Goal: Task Accomplishment & Management: Manage account settings

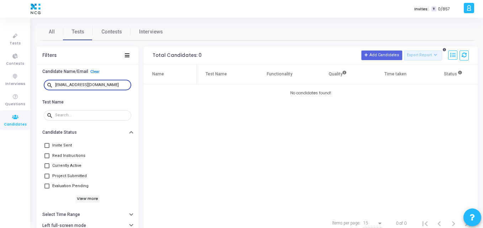
scroll to position [0, 63]
drag, startPoint x: 106, startPoint y: 86, endPoint x: 34, endPoint y: 83, distance: 71.5
click at [34, 83] on div "All Tests Contests Interviews Filters Candidate Name/Email Clear search navyapm…" at bounding box center [256, 128] width 451 height 210
paste input "sojalgupta05"
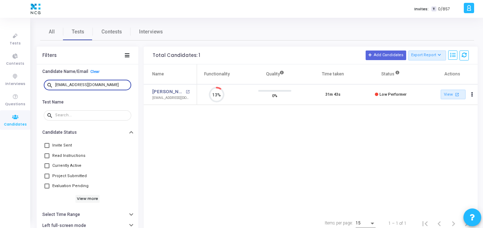
scroll to position [15, 18]
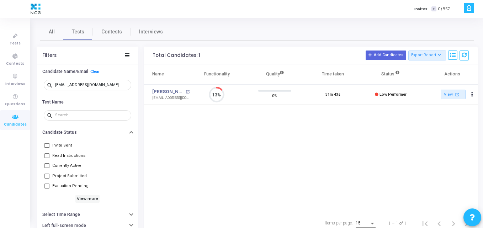
click at [236, 139] on div "Name Test Name Functionality Quality Time taken Status Actions Sojal Gupta open…" at bounding box center [311, 138] width 334 height 149
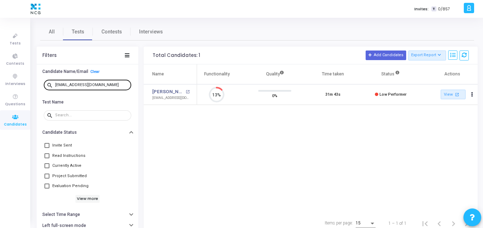
click at [101, 81] on div "[EMAIL_ADDRESS][DOMAIN_NAME]" at bounding box center [91, 84] width 73 height 11
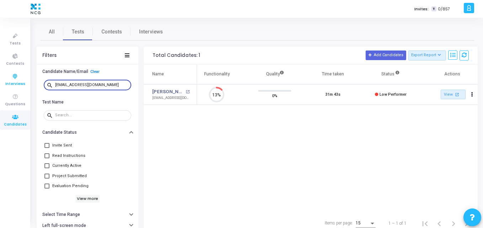
drag, startPoint x: 110, startPoint y: 86, endPoint x: 20, endPoint y: 86, distance: 89.6
click at [20, 86] on div "Tests Contests Interviews Questions Candidates Invites: T 0/857 K Kajal Setting…" at bounding box center [241, 114] width 483 height 228
paste input "vinodshinde611@gmail.com"
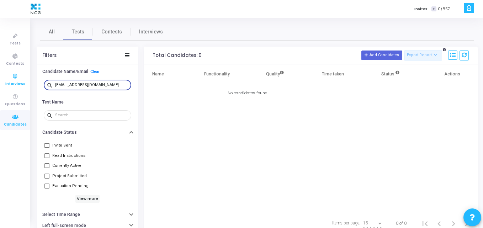
drag, startPoint x: 110, startPoint y: 84, endPoint x: 0, endPoint y: 73, distance: 110.3
click at [0, 73] on div "Tests Contests Interviews Questions Candidates Invites: T 0/857 K Kajal Setting…" at bounding box center [241, 114] width 483 height 228
paste input "shitaljachakjob11@gmail.com"
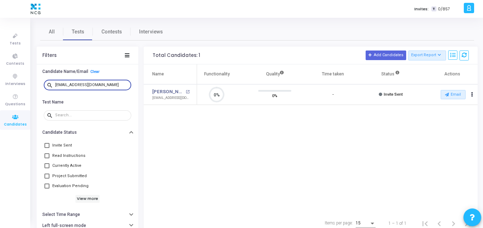
scroll to position [15, 18]
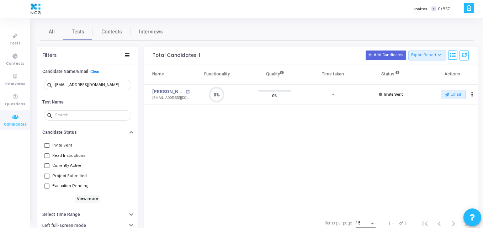
click at [188, 132] on div "Name Test Name Functionality Quality Time taken Status Actions Shital Jachak op…" at bounding box center [311, 138] width 334 height 149
click at [258, 120] on div "Name Test Name Functionality Quality Time taken Status Actions Shital Jachak op…" at bounding box center [311, 138] width 334 height 149
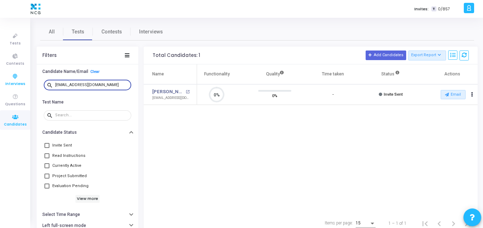
drag, startPoint x: 114, startPoint y: 87, endPoint x: 0, endPoint y: 78, distance: 114.4
click at [0, 78] on div "Tests Contests Interviews Questions Candidates Invites: T 0/857 K Kajal Setting…" at bounding box center [241, 114] width 483 height 228
paste input "ppriya635"
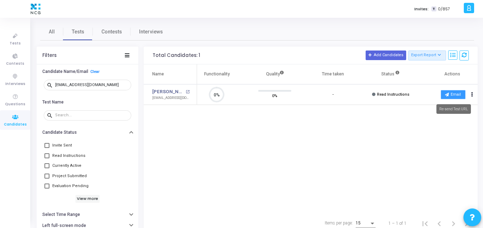
click at [449, 94] on button "Email" at bounding box center [452, 94] width 25 height 9
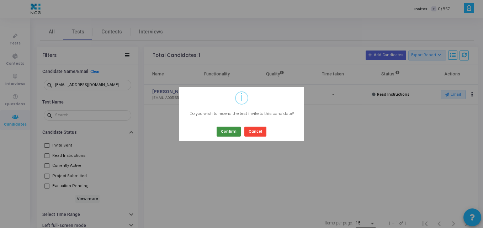
click at [234, 127] on button "Confirm" at bounding box center [228, 132] width 24 height 10
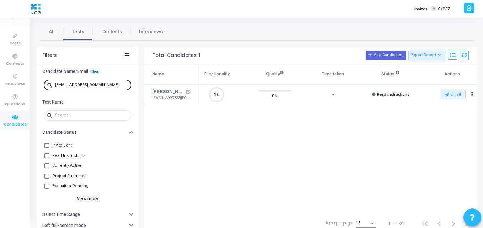
drag, startPoint x: 105, startPoint y: 81, endPoint x: 98, endPoint y: 85, distance: 8.6
click at [98, 85] on div "ppriya635@gmail.com" at bounding box center [91, 84] width 73 height 11
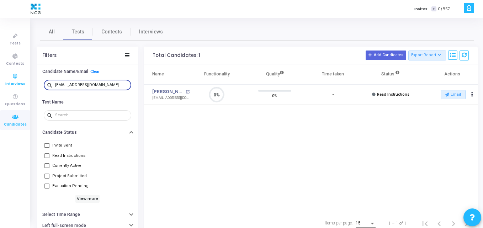
drag, startPoint x: 98, startPoint y: 85, endPoint x: 1, endPoint y: 78, distance: 96.9
click at [1, 78] on div "Tests Contests Interviews Questions Candidates Invites: T 0/857 K Kajal Setting…" at bounding box center [241, 114] width 483 height 228
paste input "arunmammu022"
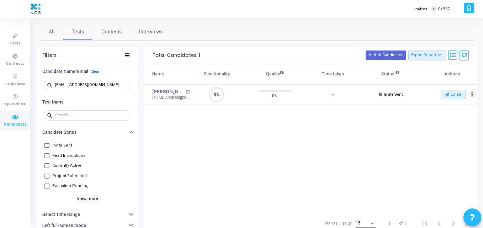
click at [280, 146] on div "Name Test Name Functionality Quality Time taken Status Actions Arun Kumar C ope…" at bounding box center [311, 138] width 334 height 149
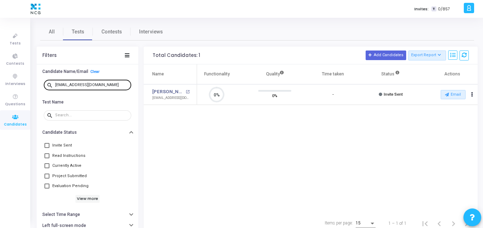
drag, startPoint x: 113, startPoint y: 81, endPoint x: 111, endPoint y: 85, distance: 3.8
click at [111, 85] on div "arunmammu0225@gmail.com" at bounding box center [91, 84] width 73 height 11
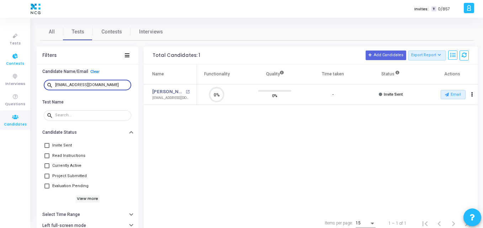
drag, startPoint x: 111, startPoint y: 85, endPoint x: 0, endPoint y: 62, distance: 113.1
click at [0, 62] on div "Tests Contests Interviews Questions Candidates Invites: T 0/857 K Kajal Setting…" at bounding box center [241, 114] width 483 height 228
paste input "palanisamy.madakkannu"
drag, startPoint x: 125, startPoint y: 84, endPoint x: 20, endPoint y: 80, distance: 104.6
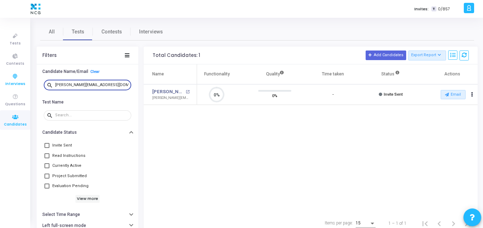
click at [20, 80] on div "Tests Contests Interviews Questions Candidates Invites: T 0/857 K Kajal Setting…" at bounding box center [241, 114] width 483 height 228
paste input "sriveeresh1989"
drag, startPoint x: 110, startPoint y: 85, endPoint x: 0, endPoint y: 66, distance: 111.7
click at [0, 66] on div "Tests Contests Interviews Questions Candidates Invites: T 0/857 K Kajal Setting…" at bounding box center [241, 114] width 483 height 228
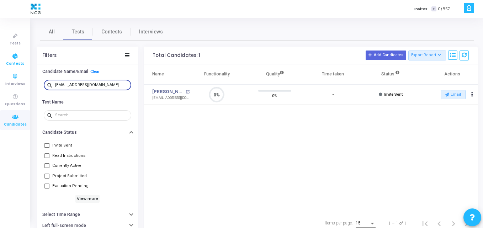
paste input "dikshitneha28"
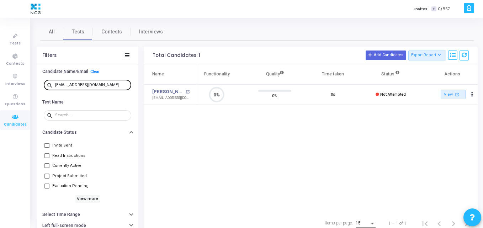
drag, startPoint x: 104, startPoint y: 87, endPoint x: 108, endPoint y: 81, distance: 7.2
click at [108, 81] on div "dikshitneha28@gmail.com" at bounding box center [91, 84] width 73 height 11
click at [106, 80] on div "dikshitneha28@gmail.com" at bounding box center [91, 84] width 73 height 11
click at [106, 81] on div "dikshitneha28@gmail.com" at bounding box center [91, 84] width 73 height 11
drag, startPoint x: 106, startPoint y: 81, endPoint x: 104, endPoint y: 85, distance: 4.1
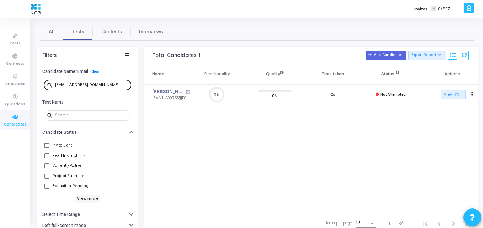
click at [104, 85] on div "dikshitneha28@gmail.com" at bounding box center [91, 84] width 73 height 11
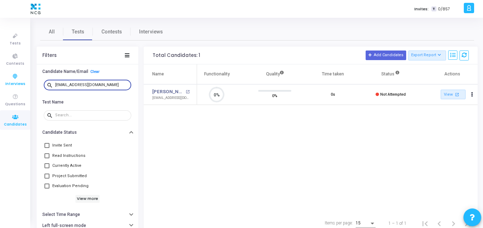
drag, startPoint x: 104, startPoint y: 85, endPoint x: 0, endPoint y: 73, distance: 104.8
click at [0, 73] on div "Tests Contests Interviews Questions Candidates Invites: T 0/857 K Kajal Setting…" at bounding box center [241, 114] width 483 height 228
paste input "prathameshpatil487"
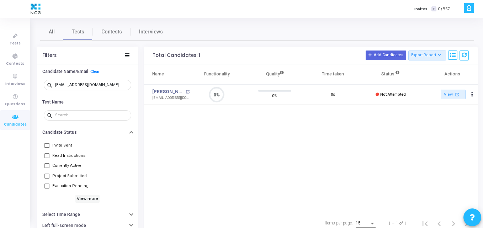
drag, startPoint x: 115, startPoint y: 87, endPoint x: 38, endPoint y: 84, distance: 76.8
click at [38, 84] on div "search prathameshpatil487@gmail.com" at bounding box center [88, 85] width 102 height 16
click at [177, 109] on div "Prathamesh Patil" at bounding box center [168, 105] width 33 height 10
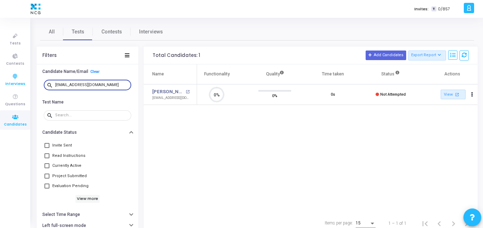
drag, startPoint x: 113, startPoint y: 85, endPoint x: 16, endPoint y: 82, distance: 97.1
click at [16, 82] on div "Tests Contests Interviews Questions Candidates Invites: T 0/857 K Kajal Setting…" at bounding box center [241, 114] width 483 height 228
paste input "nisha.chauhan151998"
drag, startPoint x: 124, startPoint y: 84, endPoint x: 5, endPoint y: 73, distance: 119.6
click at [5, 73] on div "Tests Contests Interviews Questions Candidates Invites: T 0/857 K Kajal Setting…" at bounding box center [241, 114] width 483 height 228
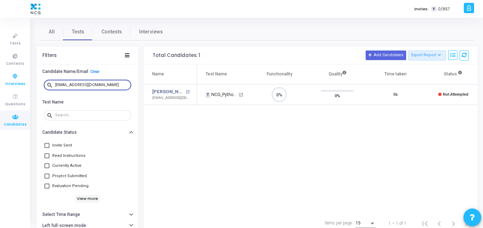
paste input "arunmammu0225"
click at [272, 128] on div "Name Test Name Functionality Quality Time taken Status Actions Arun Kumar C ope…" at bounding box center [311, 138] width 334 height 149
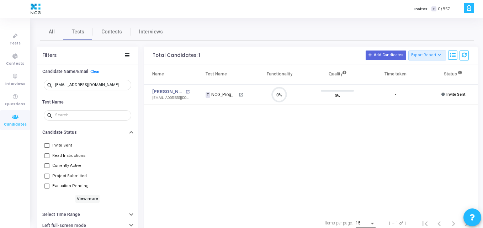
scroll to position [0, 63]
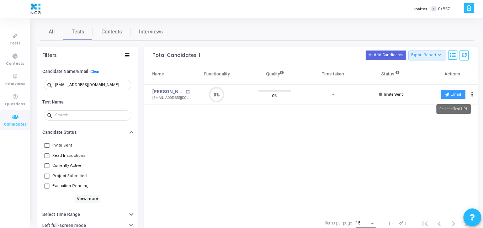
click at [448, 95] on icon at bounding box center [447, 94] width 4 height 4
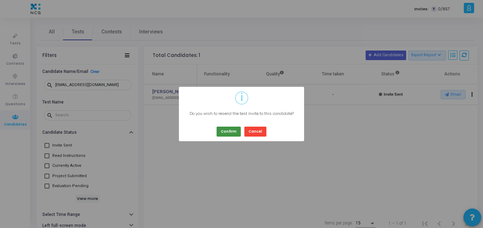
click at [234, 129] on button "Confirm" at bounding box center [228, 132] width 24 height 10
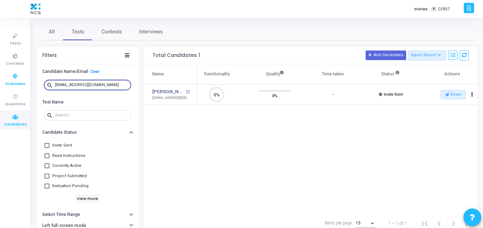
drag, startPoint x: 114, startPoint y: 84, endPoint x: 0, endPoint y: 76, distance: 114.7
click at [0, 76] on div "Tests Contests Interviews Questions Candidates Invites: T 0/857 K Kajal Setting…" at bounding box center [241, 114] width 483 height 228
paste input "masalakshay43"
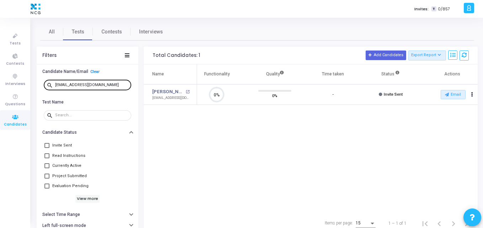
drag, startPoint x: 117, startPoint y: 82, endPoint x: 113, endPoint y: 85, distance: 4.5
click at [113, 85] on div "masalakshay43@gmail.com" at bounding box center [91, 84] width 73 height 11
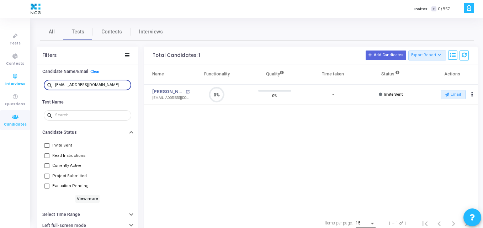
drag, startPoint x: 113, startPoint y: 85, endPoint x: 18, endPoint y: 87, distance: 95.6
click at [18, 87] on div "Tests Contests Interviews Questions Candidates Invites: T 0/857 K Kajal Setting…" at bounding box center [241, 114] width 483 height 228
paste input "surendraparab5"
click at [119, 85] on input "surendraparab5@gmail.com" at bounding box center [91, 85] width 73 height 4
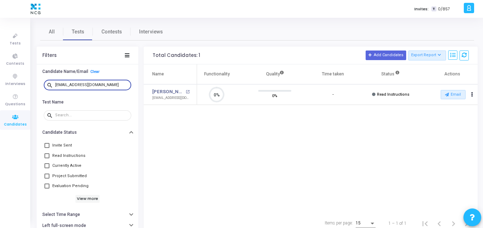
drag, startPoint x: 119, startPoint y: 85, endPoint x: 54, endPoint y: 80, distance: 65.2
click at [54, 80] on div "search surendraparab5@gmail.com" at bounding box center [87, 84] width 87 height 11
paste input "devawrat.vidhate"
drag, startPoint x: 109, startPoint y: 84, endPoint x: 15, endPoint y: 74, distance: 95.4
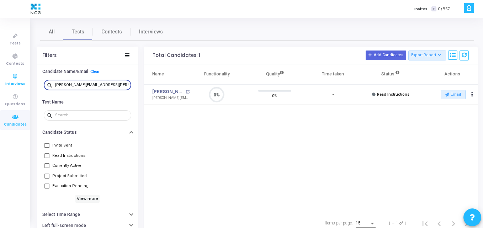
click at [15, 74] on div "Tests Contests Interviews Questions Candidates Invites: T 0/857 K Kajal Setting…" at bounding box center [241, 114] width 483 height 228
paste input "nisha.chauhan151998"
type input "nisha.chauhan151998@gmail.com"
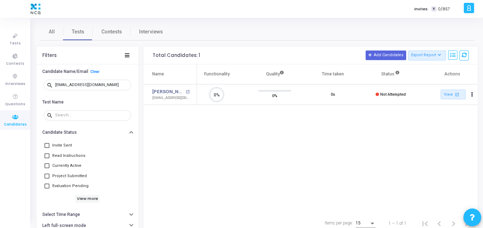
click at [281, 134] on div "Name Test Name Functionality Quality Time taken Status Actions Nisha Chauhan op…" at bounding box center [311, 138] width 334 height 149
click at [166, 90] on link "Nisha Chauhan" at bounding box center [168, 91] width 32 height 7
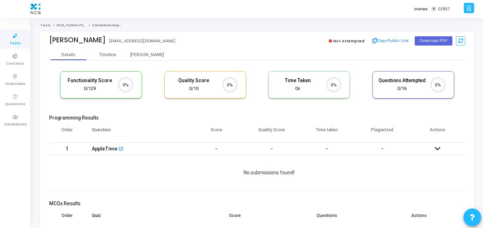
scroll to position [15, 18]
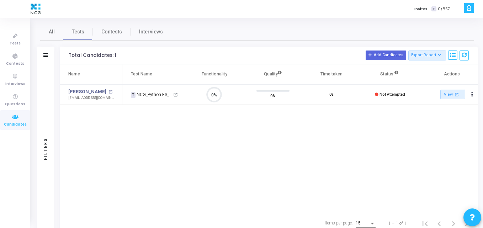
scroll to position [15, 18]
click at [327, 123] on div "Name Test Name Functionality Quality Time taken Status Actions Nisha Chauhan op…" at bounding box center [269, 138] width 418 height 149
click at [443, 95] on link "View open_in_new" at bounding box center [452, 95] width 25 height 10
click at [188, 138] on div "Name Test Name Functionality Quality Time taken Status Actions Nisha Chauhan op…" at bounding box center [269, 138] width 418 height 149
click at [472, 95] on icon "Actions" at bounding box center [472, 95] width 2 height 4
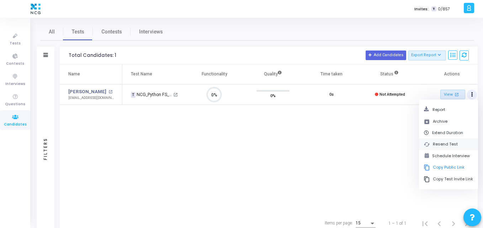
click at [441, 141] on button "cached Resend Test" at bounding box center [448, 144] width 59 height 12
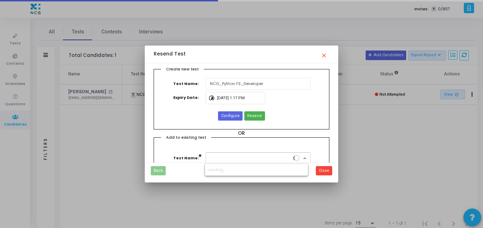
click at [223, 159] on input "text" at bounding box center [250, 157] width 82 height 6
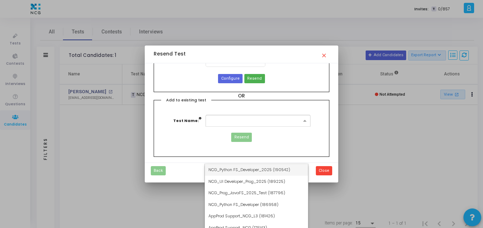
click at [236, 166] on div "NCG_Python FS_Developer_2025 (190542)" at bounding box center [256, 170] width 103 height 12
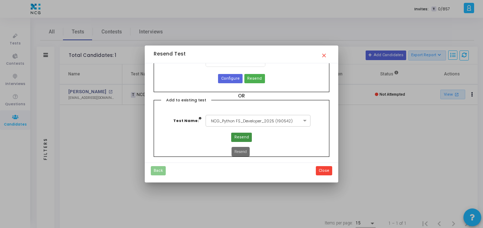
click at [246, 135] on span "Resend" at bounding box center [241, 137] width 15 height 6
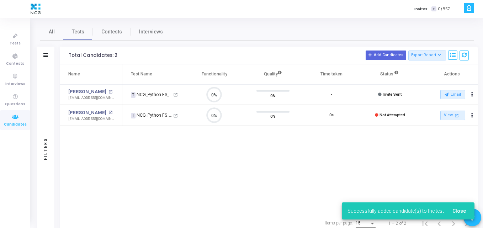
scroll to position [15, 18]
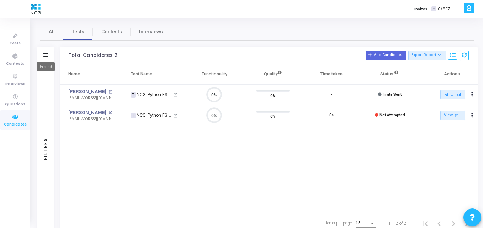
click at [47, 55] on icon at bounding box center [45, 55] width 5 height 4
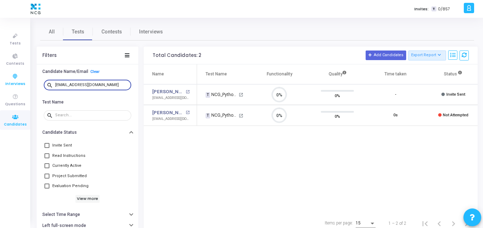
drag, startPoint x: 125, startPoint y: 85, endPoint x: 13, endPoint y: 78, distance: 111.8
click at [13, 78] on div "Tests Contests Interviews Questions Candidates Invites: T 0/857 K Kajal Setting…" at bounding box center [241, 114] width 483 height 228
paste input "masalakshay43"
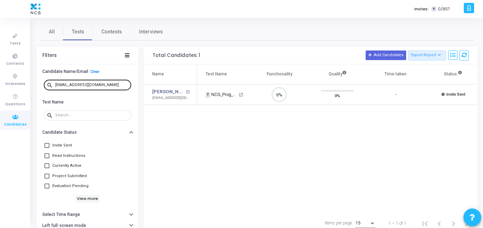
click at [109, 84] on div "masalakshay43@gmail.com" at bounding box center [91, 84] width 73 height 11
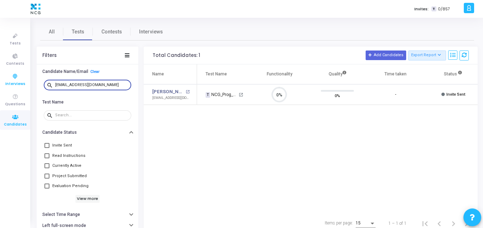
drag, startPoint x: 109, startPoint y: 84, endPoint x: 24, endPoint y: 81, distance: 85.4
click at [24, 81] on div "Tests Contests Interviews Questions Candidates Invites: T 0/857 K Kajal Setting…" at bounding box center [241, 114] width 483 height 228
paste input "surendraparab5"
drag, startPoint x: 113, startPoint y: 84, endPoint x: 0, endPoint y: 69, distance: 114.4
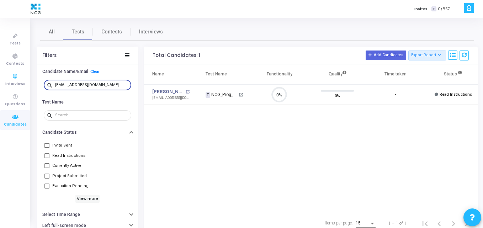
click at [0, 69] on div "Tests Contests Interviews Questions Candidates Invites: T 0/857 K Kajal Setting…" at bounding box center [241, 114] width 483 height 228
paste input "devawrat.vidhate"
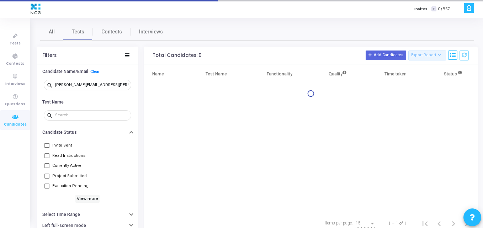
click at [212, 170] on div "Name Test Name Functionality Quality Time taken Status Actions" at bounding box center [311, 138] width 334 height 149
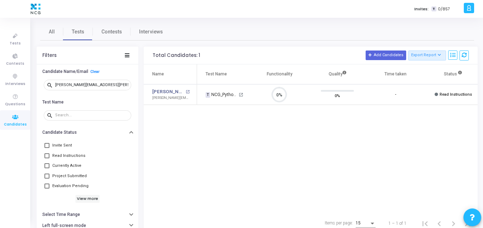
scroll to position [15, 18]
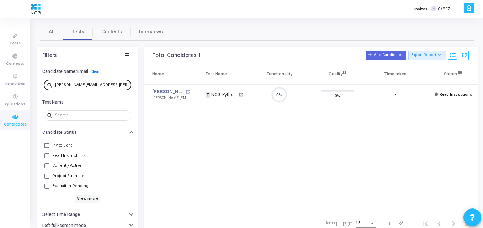
click at [108, 83] on div "devawrat.vidhate@gmail.com" at bounding box center [91, 84] width 73 height 11
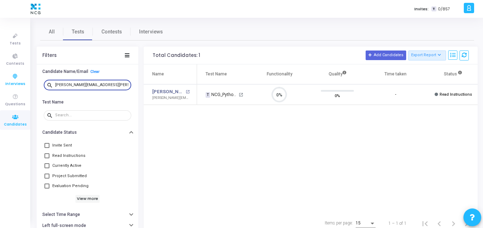
drag, startPoint x: 108, startPoint y: 83, endPoint x: 11, endPoint y: 82, distance: 96.7
click at [11, 82] on div "Tests Contests Interviews Questions Candidates Invites: T 0/857 K Kajal Setting…" at bounding box center [241, 114] width 483 height 228
paste input "ikshitneha28"
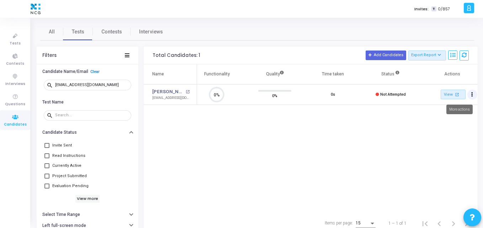
click at [473, 96] on button "Actions" at bounding box center [472, 95] width 10 height 10
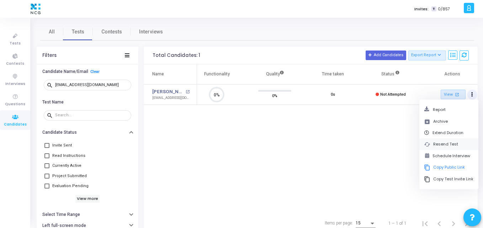
click at [443, 143] on button "cached Resend Test" at bounding box center [448, 144] width 59 height 12
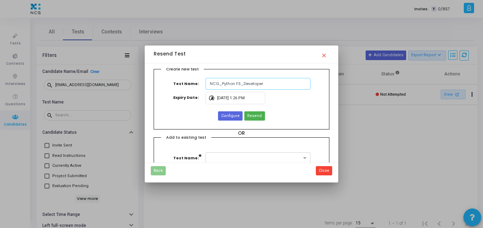
scroll to position [37, 0]
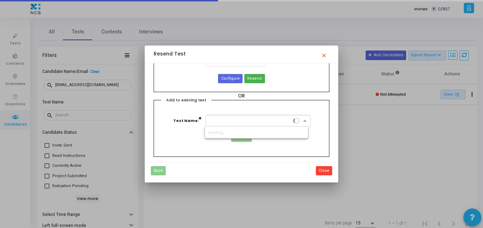
click at [247, 116] on div at bounding box center [257, 121] width 105 height 12
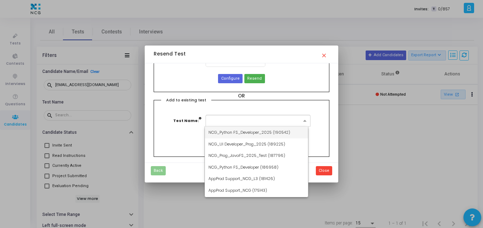
click at [240, 133] on span "NCG_Python FS_Developer_2025 (190542)" at bounding box center [249, 132] width 82 height 6
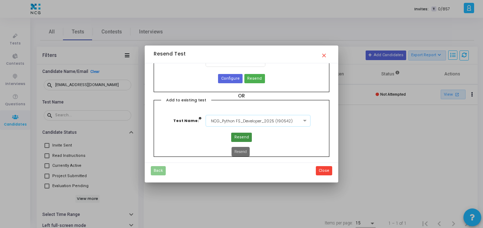
click at [242, 141] on button "Resend" at bounding box center [241, 137] width 20 height 9
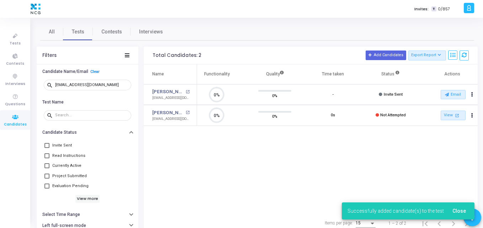
scroll to position [15, 18]
click at [295, 135] on div "Name Test Name Functionality Quality Time taken Status Actions Neha Dikshit ope…" at bounding box center [311, 138] width 334 height 149
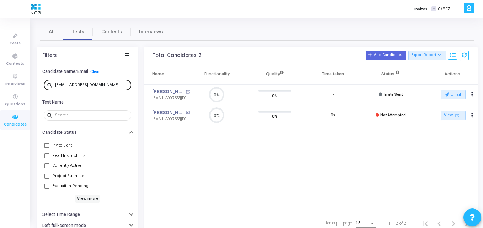
click at [107, 84] on div "dikshitneha28@gmail.com" at bounding box center [91, 84] width 73 height 11
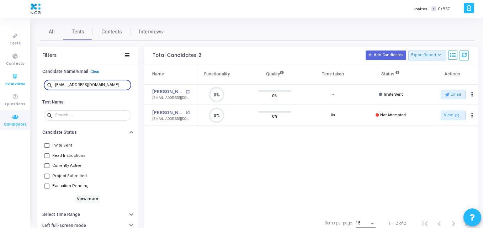
drag, startPoint x: 107, startPoint y: 84, endPoint x: 0, endPoint y: 81, distance: 107.0
click at [0, 81] on div "Tests Contests Interviews Questions Candidates Invites: T 0/857 K Kajal Setting…" at bounding box center [241, 114] width 483 height 228
paste input "prathameshpatil487"
type input "prathameshpatil487@gmail.com"
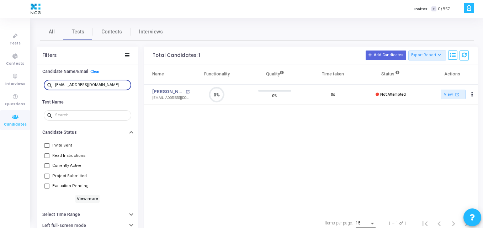
scroll to position [15, 18]
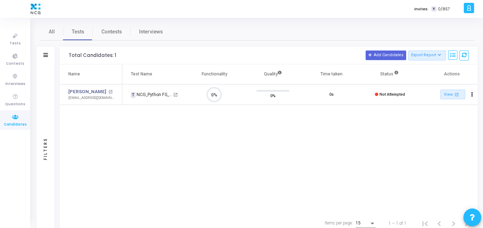
scroll to position [3, 3]
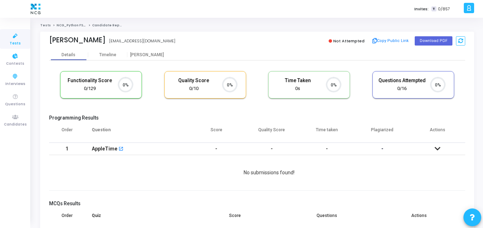
scroll to position [3, 3]
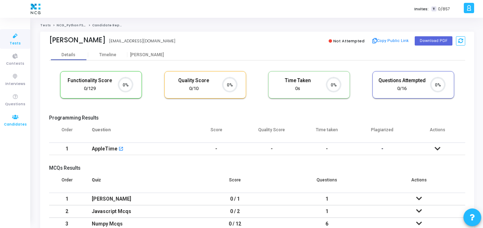
click at [18, 123] on span "Candidates" at bounding box center [15, 125] width 23 height 6
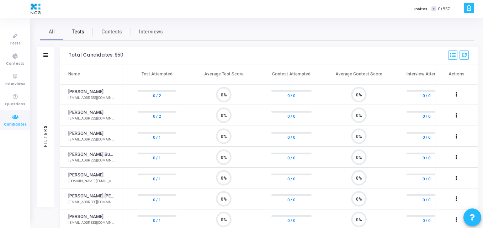
scroll to position [3, 3]
click at [77, 31] on span "Tests" at bounding box center [78, 31] width 12 height 7
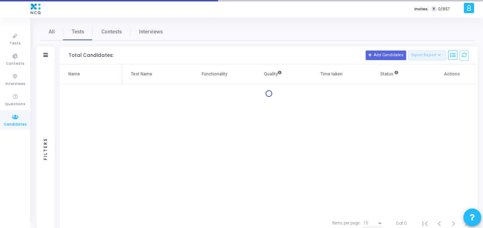
click at [48, 57] on div "Filters" at bounding box center [46, 56] width 18 height 18
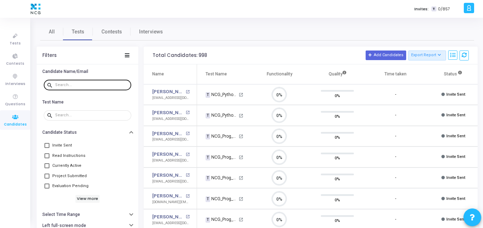
click at [96, 87] on div at bounding box center [91, 84] width 73 height 11
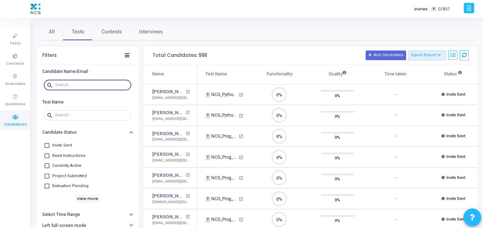
paste input "prathameshpatil487@gmail.com"
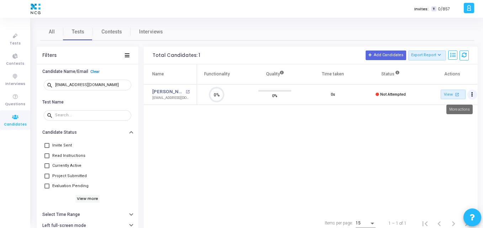
click at [471, 95] on button "Actions" at bounding box center [472, 95] width 10 height 10
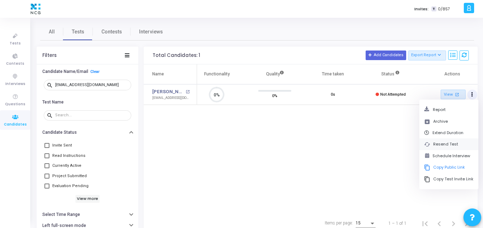
click at [444, 144] on button "cached Resend Test" at bounding box center [448, 144] width 59 height 12
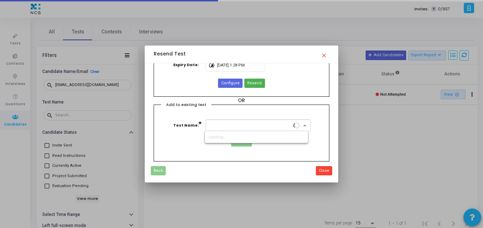
click at [276, 125] on input "text" at bounding box center [250, 125] width 82 height 6
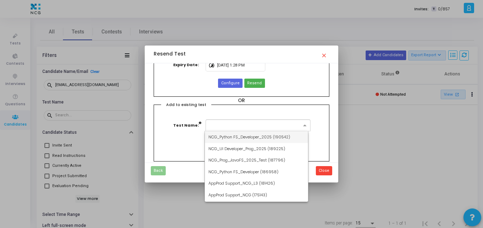
click at [226, 140] on span "NCG_Python FS_Developer_2025 (190542)" at bounding box center [249, 137] width 82 height 6
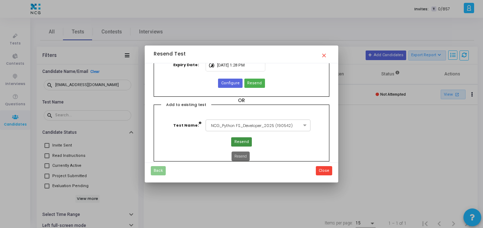
click at [240, 142] on span "Resend" at bounding box center [241, 142] width 15 height 6
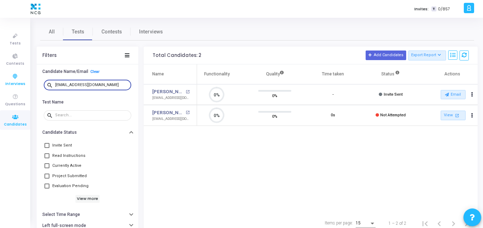
drag, startPoint x: 111, startPoint y: 85, endPoint x: 16, endPoint y: 75, distance: 95.5
click at [16, 75] on div "Tests Contests Interviews Questions Candidates Invites: T 0/857 K Kajal Setting…" at bounding box center [241, 114] width 483 height 228
paste input "devawrat.vidhate"
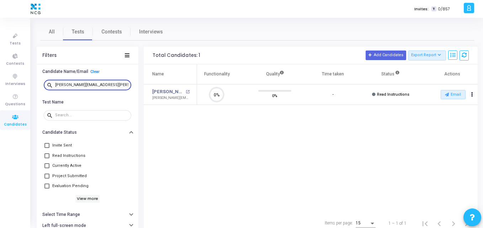
scroll to position [15, 18]
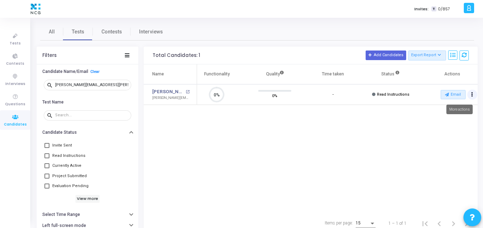
click at [473, 95] on icon "Actions" at bounding box center [472, 95] width 2 height 4
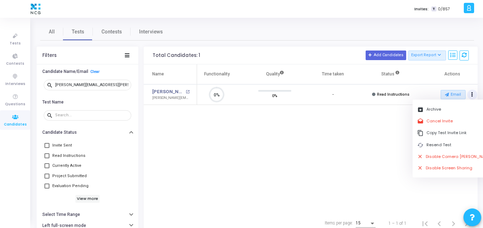
click at [390, 141] on div "Name Test Name Functionality Quality Time taken Status Actions Devawrat Vidhate…" at bounding box center [311, 138] width 334 height 149
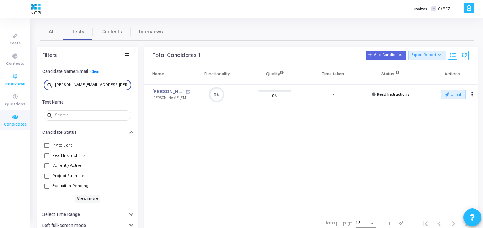
drag, startPoint x: 113, startPoint y: 83, endPoint x: 19, endPoint y: 85, distance: 93.9
click at [19, 85] on div "Tests Contests Interviews Questions Candidates Invites: T 0/857 K Kajal Setting…" at bounding box center [241, 114] width 483 height 228
paste input "venkatesh07y"
type input "venkatesh07y@gmail.com"
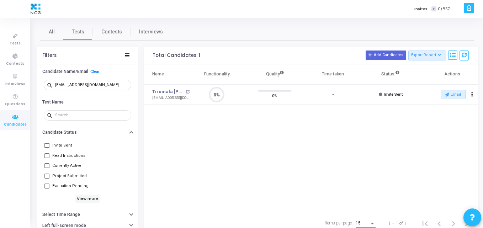
click at [174, 136] on div "Name Test Name Functionality Quality Time taken Status Actions Tirumala Venkate…" at bounding box center [311, 138] width 334 height 149
click at [454, 90] on button "Email" at bounding box center [452, 94] width 25 height 9
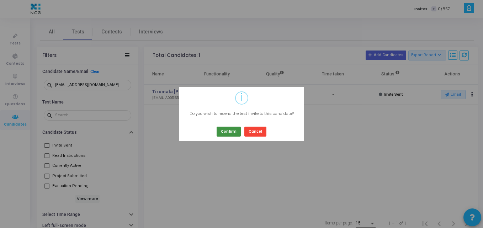
click at [235, 128] on button "Confirm" at bounding box center [228, 132] width 24 height 10
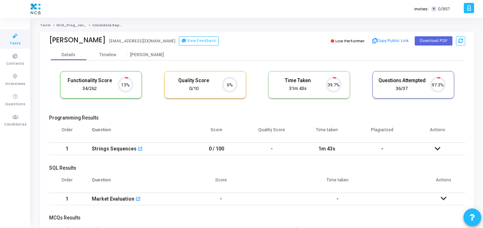
scroll to position [15, 18]
